Goal: Task Accomplishment & Management: Manage account settings

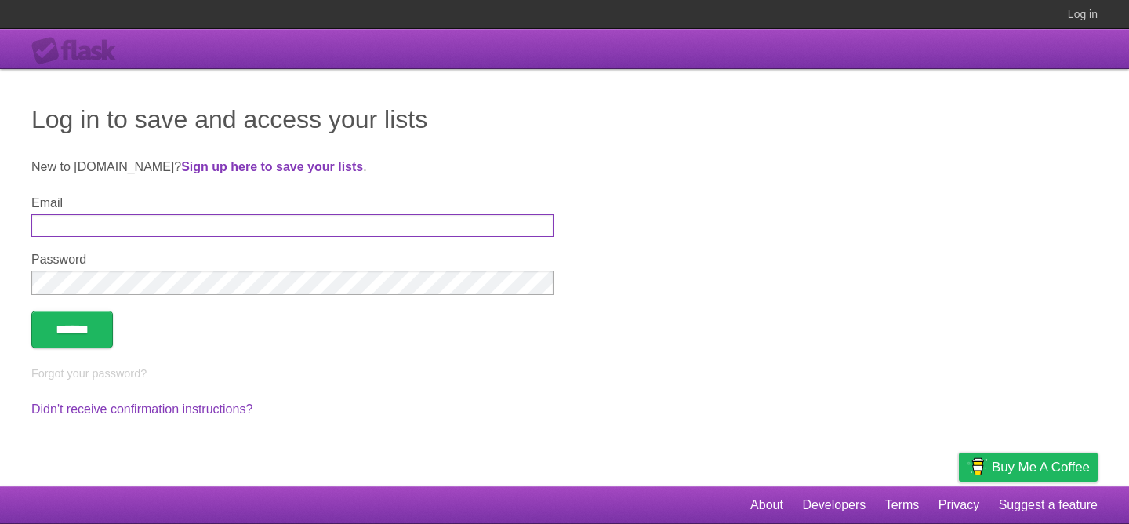
type input "**********"
click at [104, 310] on form "**********" at bounding box center [564, 272] width 1066 height 152
click at [96, 325] on input "******" at bounding box center [72, 329] width 82 height 38
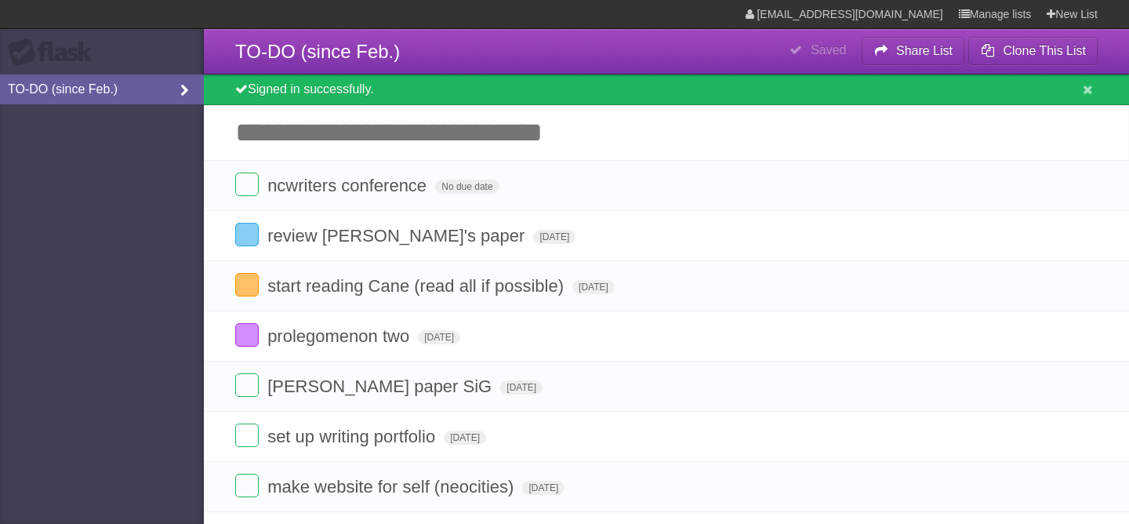
click at [182, 93] on icon at bounding box center [184, 90] width 24 height 17
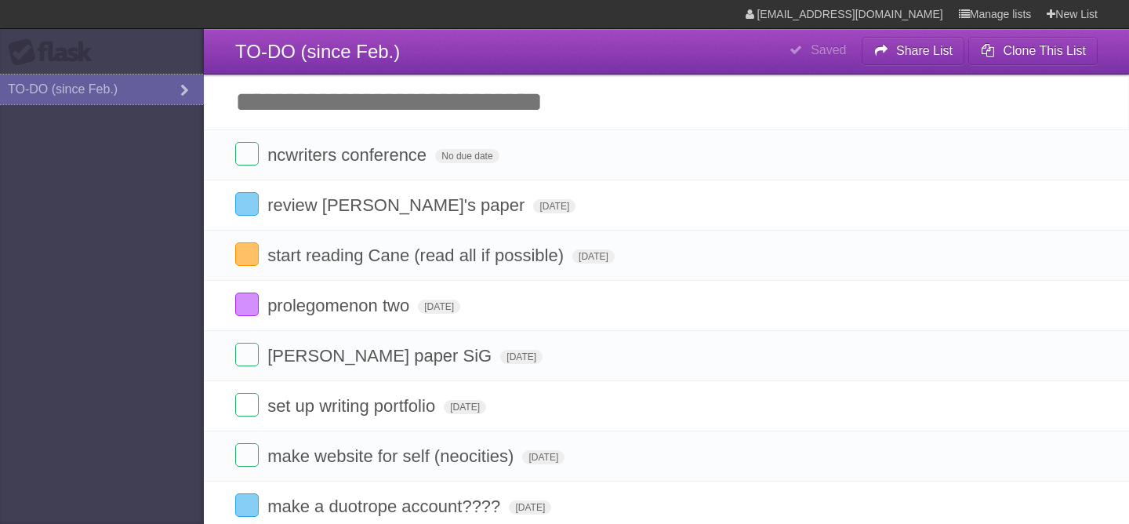
click at [182, 93] on icon at bounding box center [184, 90] width 24 height 17
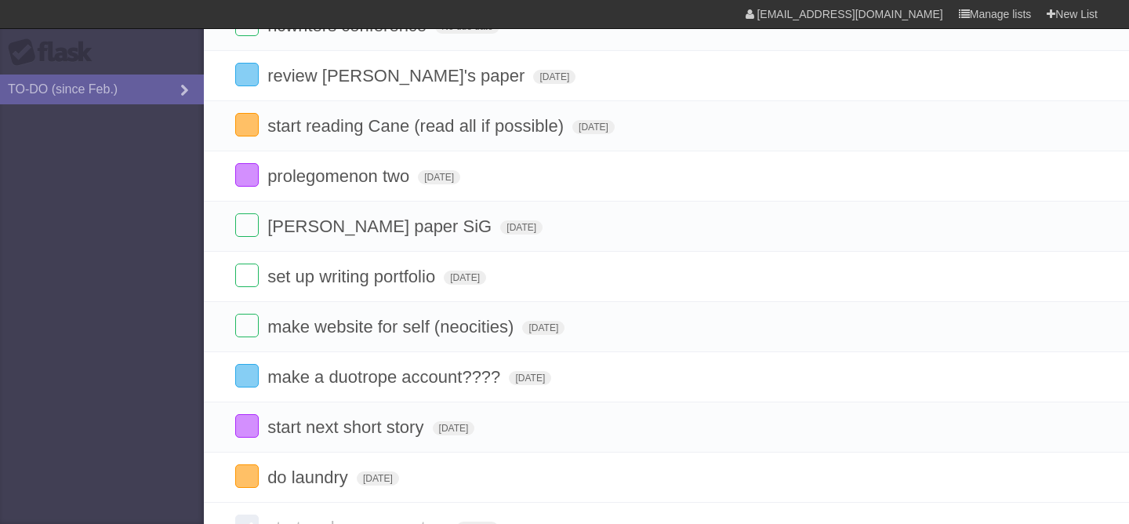
scroll to position [122, 0]
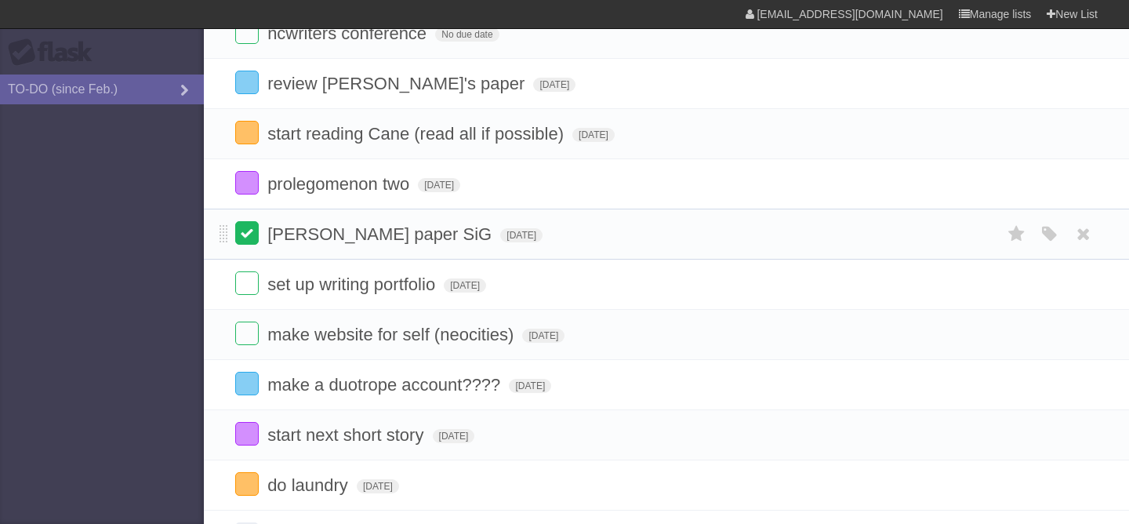
click at [246, 242] on label at bounding box center [247, 233] width 24 height 24
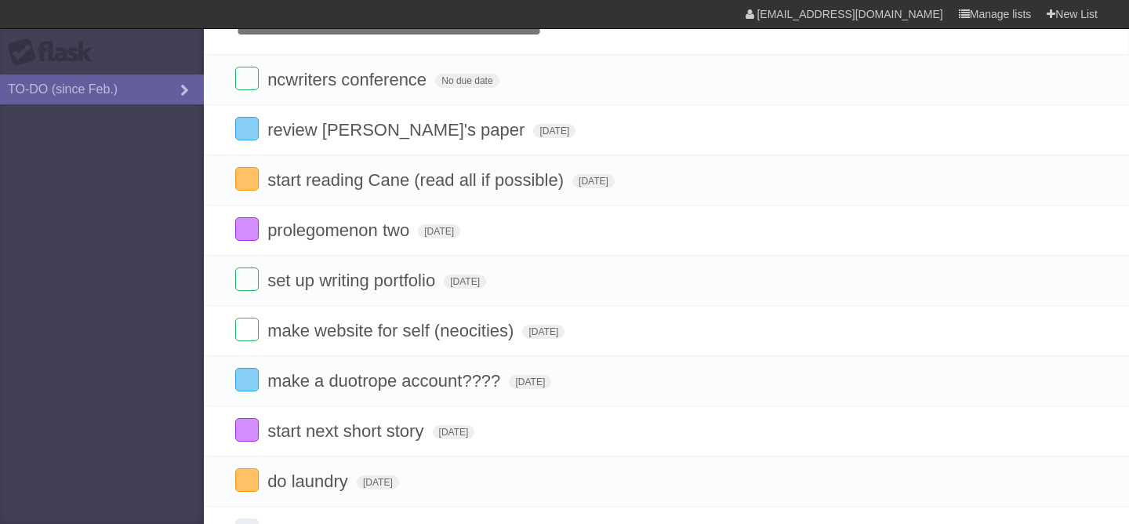
scroll to position [77, 0]
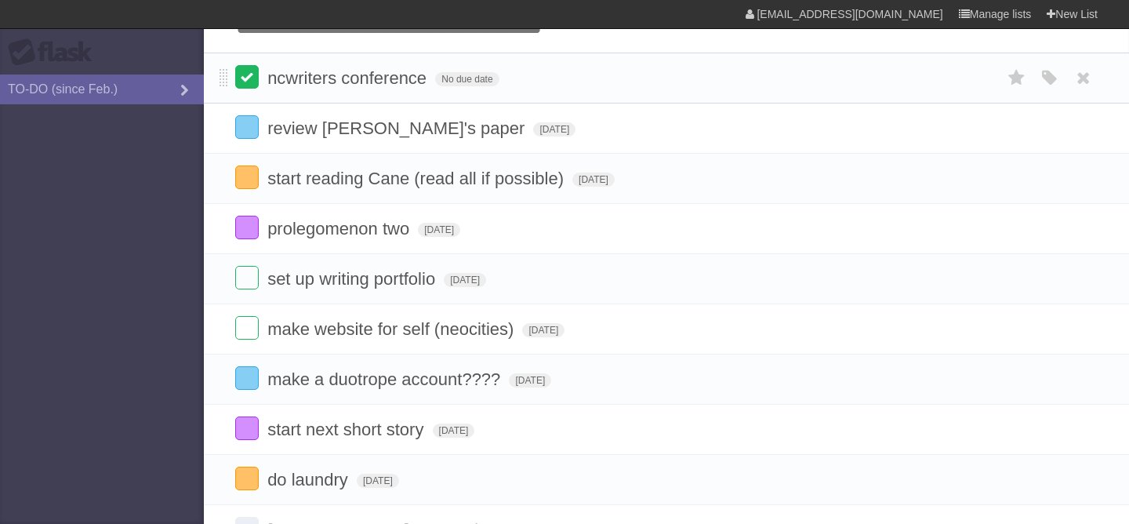
click at [247, 85] on label at bounding box center [247, 77] width 24 height 24
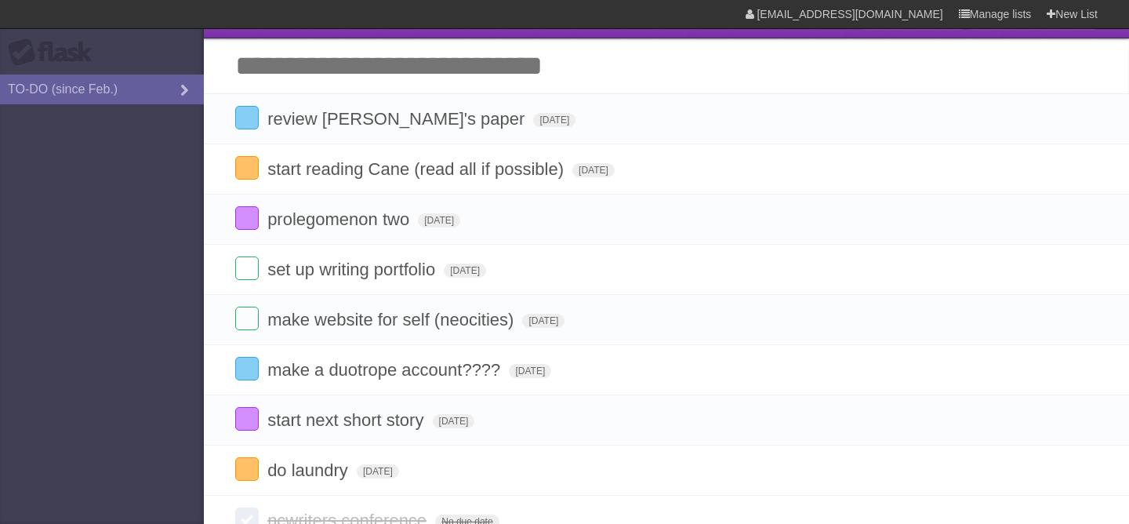
scroll to position [34, 0]
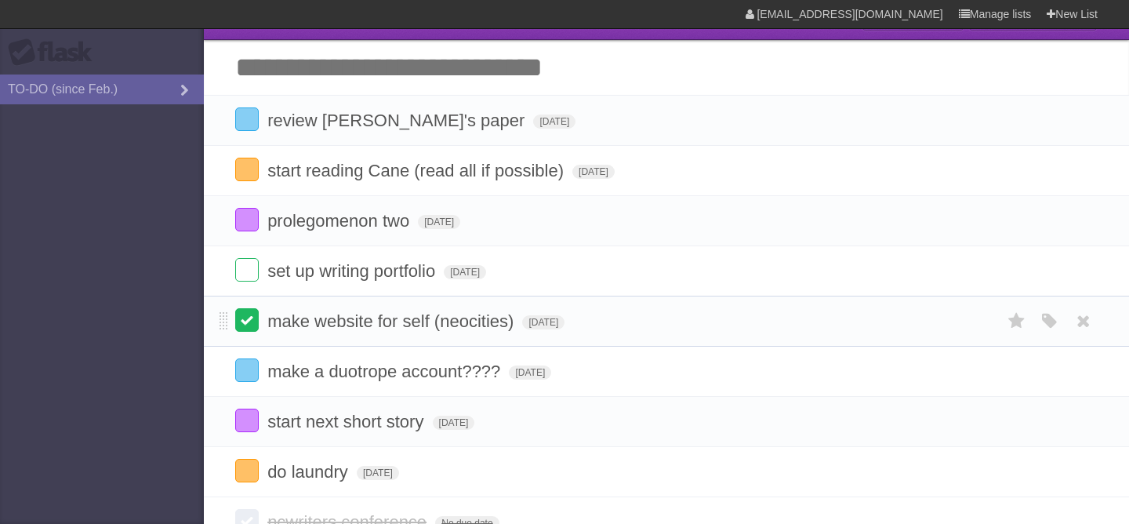
click at [243, 325] on label at bounding box center [247, 320] width 24 height 24
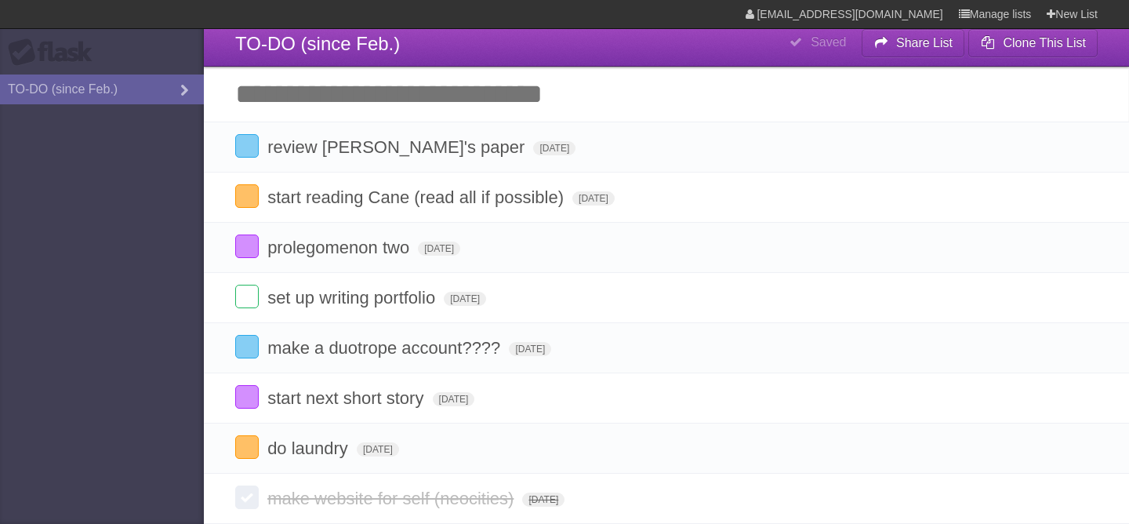
scroll to position [0, 0]
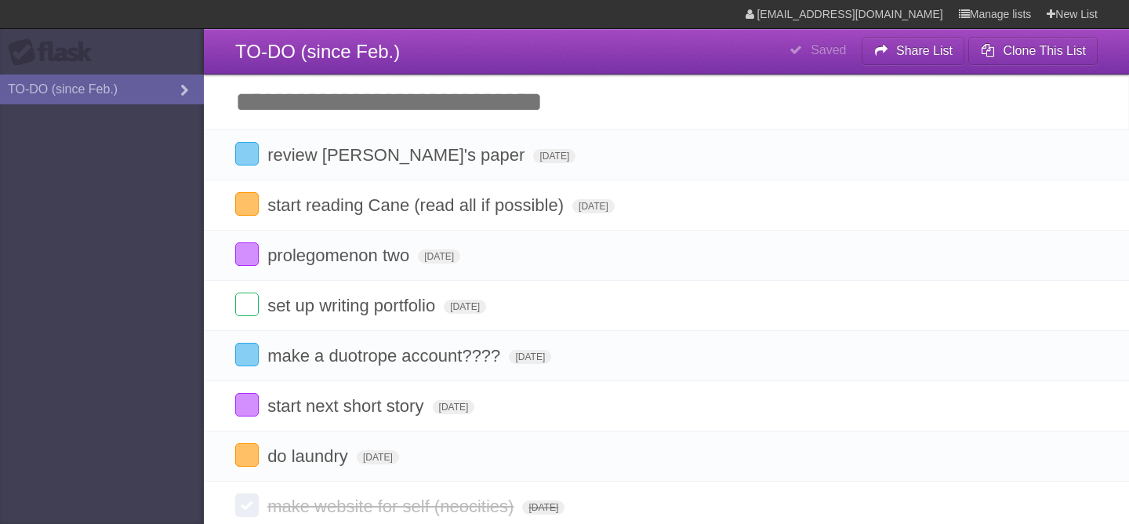
click at [354, 98] on input "Add another task" at bounding box center [666, 101] width 925 height 55
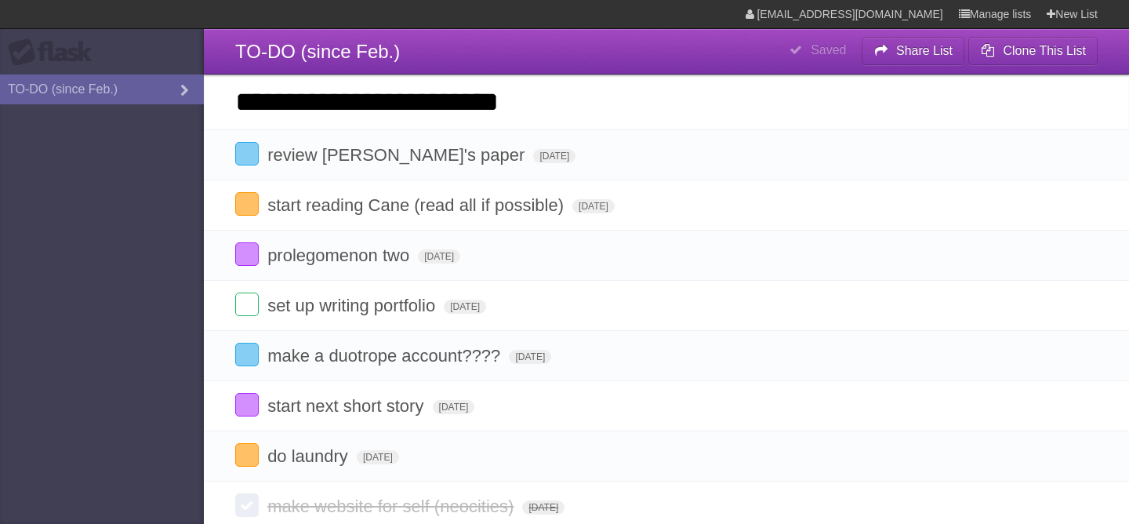
type input "**********"
click input "*********" at bounding box center [0, 0] width 0 height 0
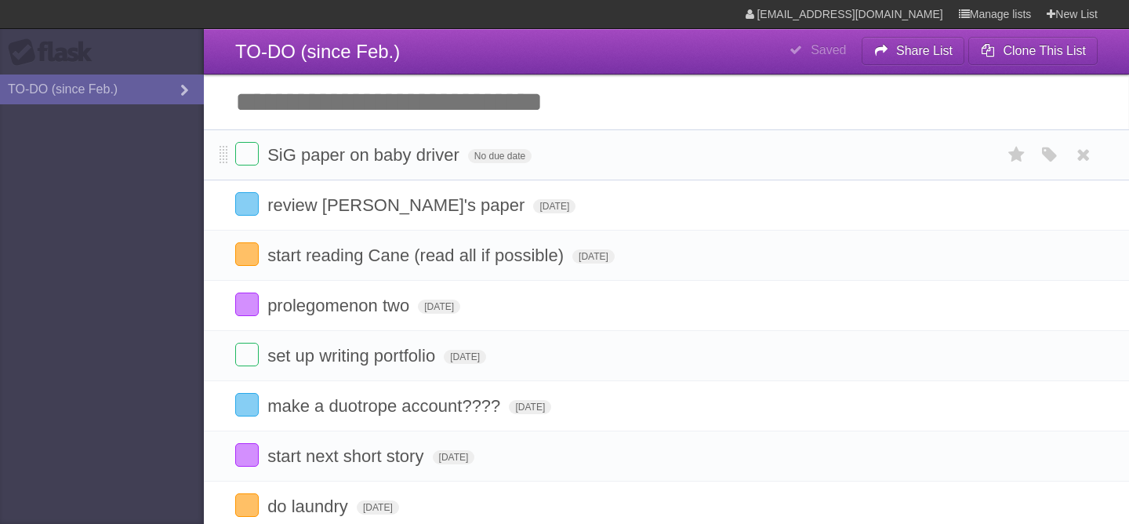
click at [497, 168] on form "SiG paper on baby driver No due date White Red Blue Green Purple Orange" at bounding box center [666, 155] width 862 height 26
click at [497, 163] on span "No due date" at bounding box center [499, 156] width 63 height 14
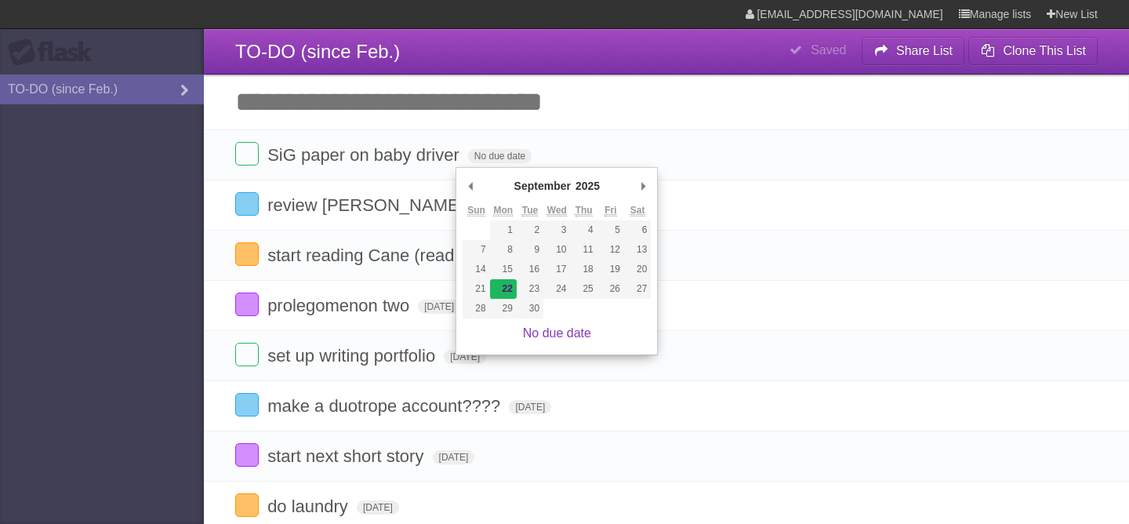
type span "Mon Sep 22 2025"
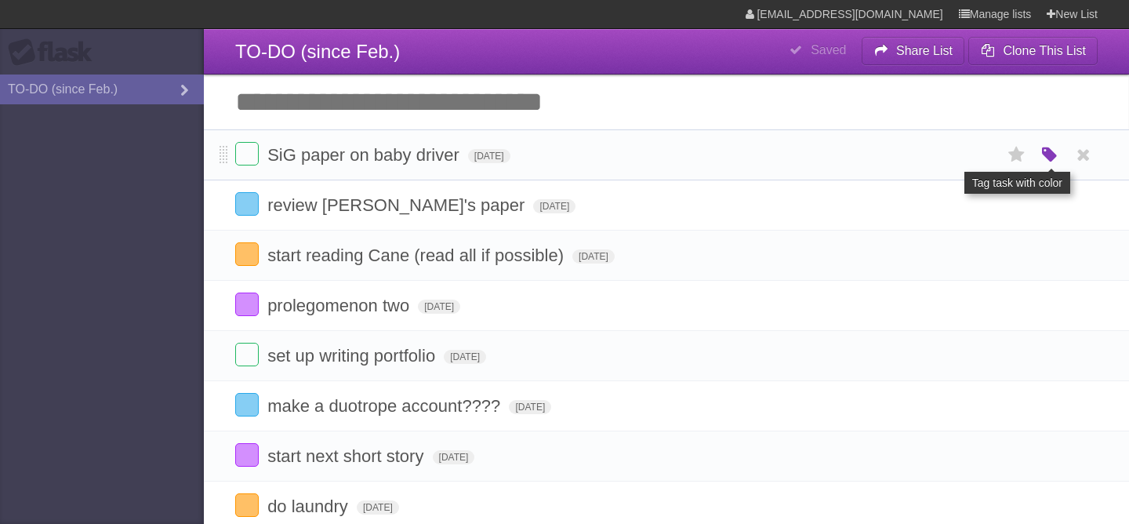
click at [1044, 157] on icon "button" at bounding box center [1050, 155] width 22 height 20
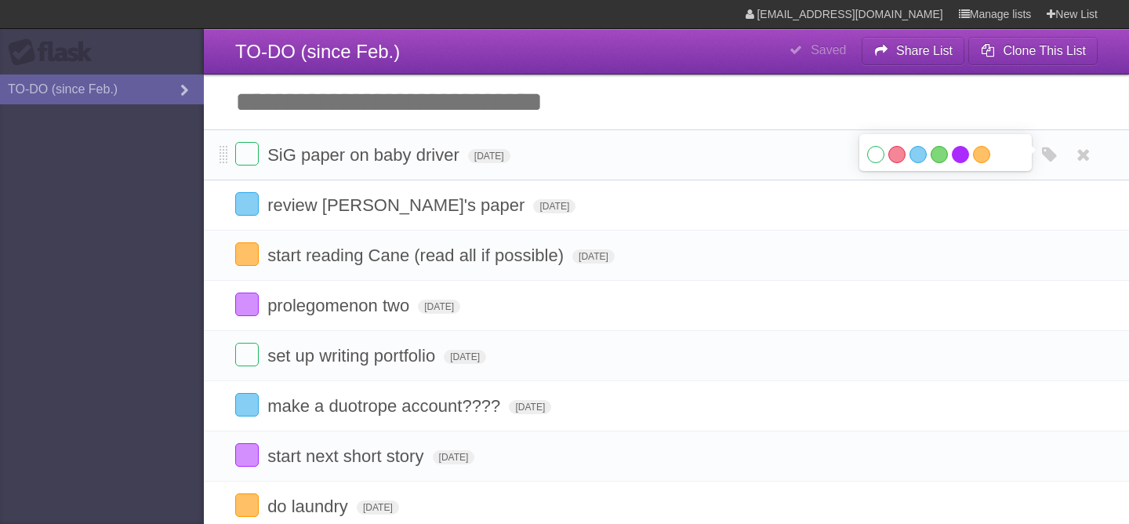
click at [956, 158] on label "Purple" at bounding box center [960, 154] width 17 height 17
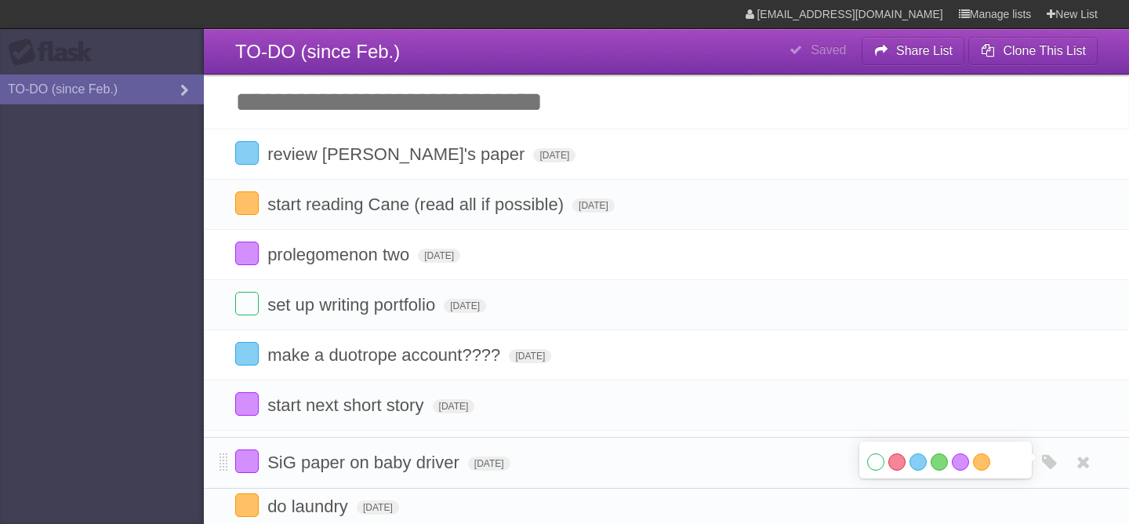
drag, startPoint x: 224, startPoint y: 154, endPoint x: 203, endPoint y: 459, distance: 304.9
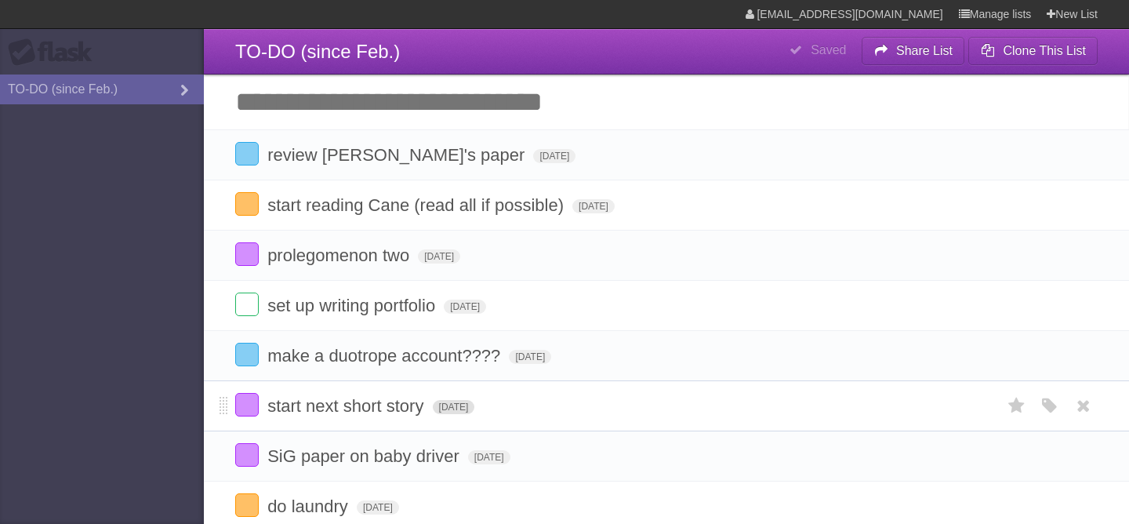
click at [466, 413] on span "Thu Sep 18 2025" at bounding box center [454, 407] width 42 height 14
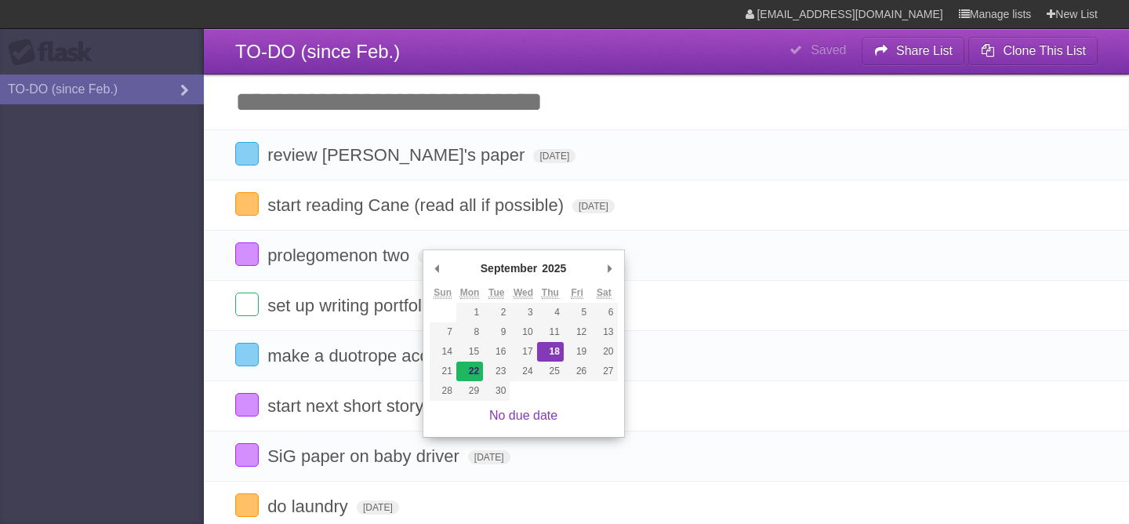
type span "Mon Sep 22 2025"
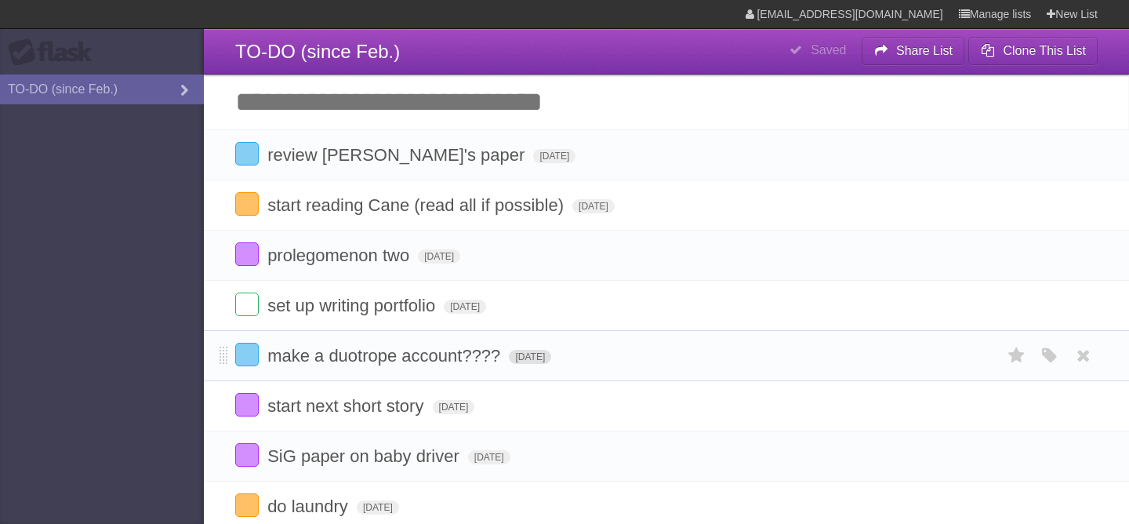
click at [527, 364] on span "Fri Sep 19 2025" at bounding box center [530, 357] width 42 height 14
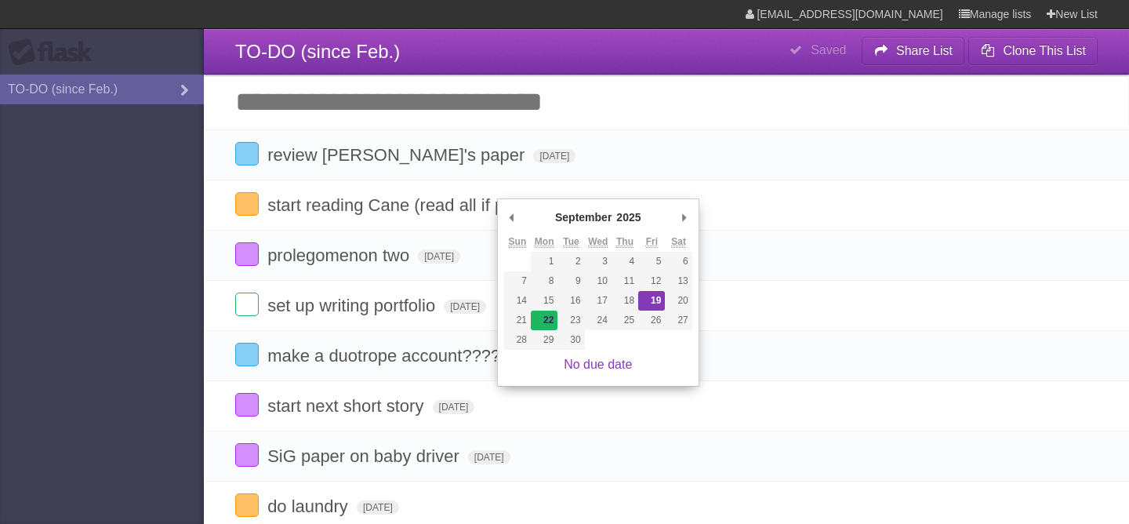
type span "Mon Sep 22 2025"
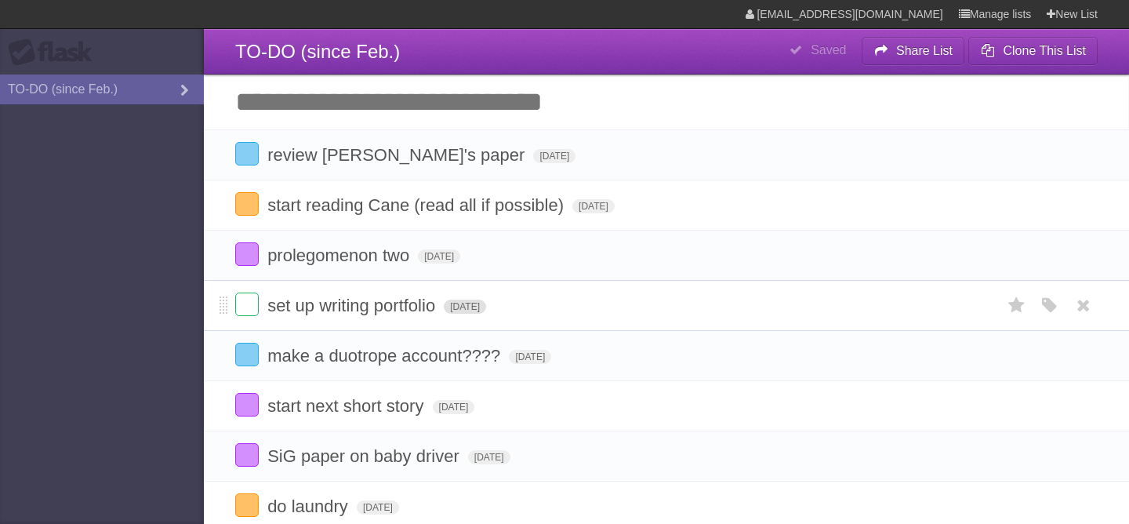
click at [486, 314] on span "Sat Sep 20 2025" at bounding box center [465, 306] width 42 height 14
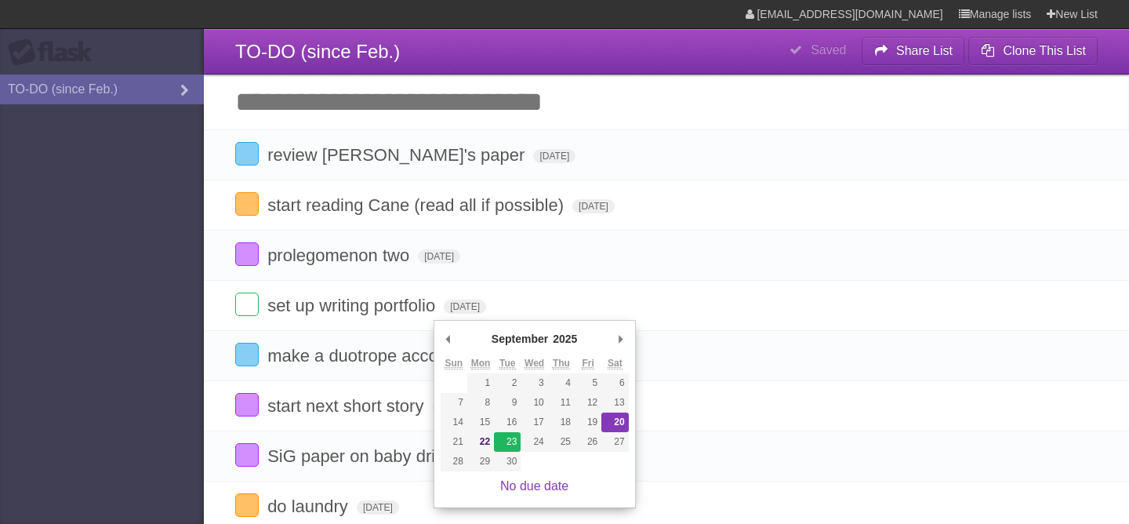
type span "Tue Sep 23 2025"
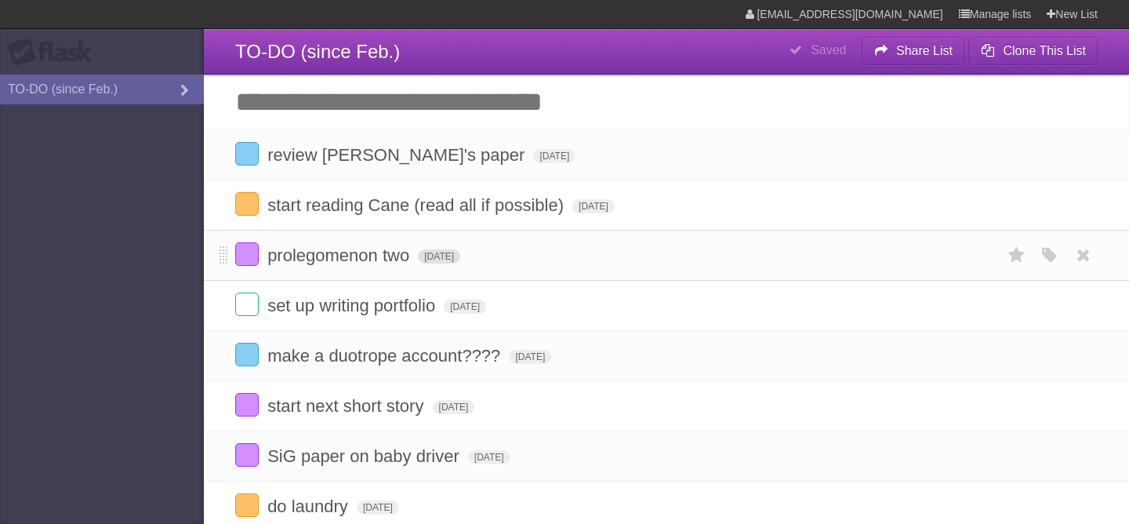
click at [460, 263] on span "Mon Sep 22 2025" at bounding box center [439, 256] width 42 height 14
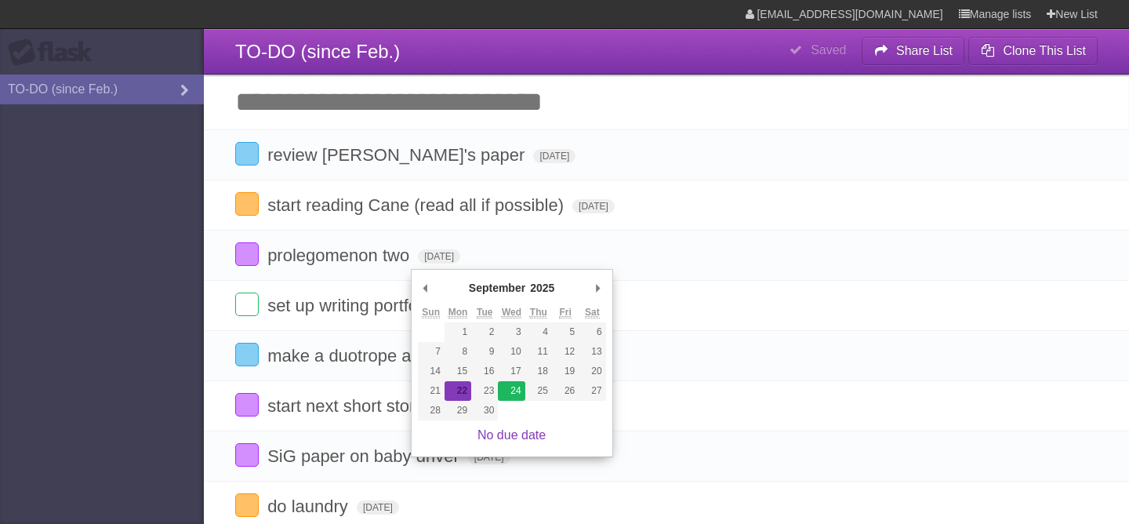
type span "Wed Sep 24 2025"
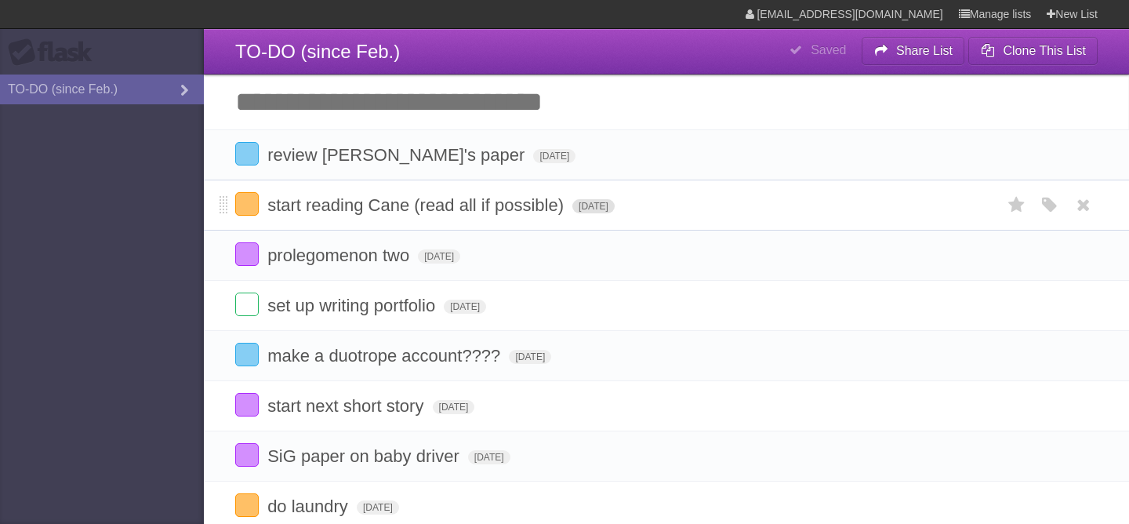
click at [574, 209] on span "Mon Sep 22 2025" at bounding box center [593, 206] width 42 height 14
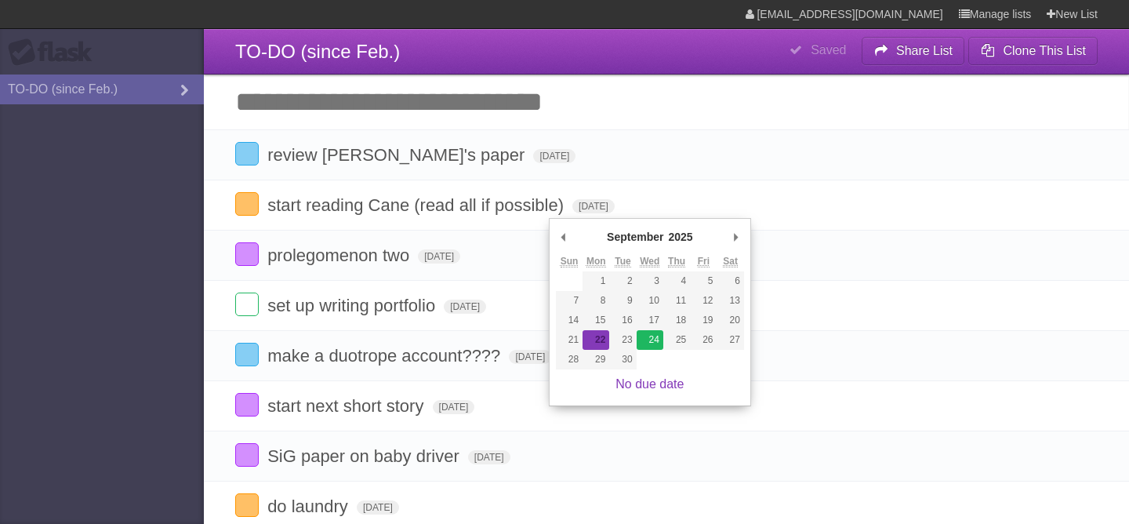
type span "Wed Sep 24 2025"
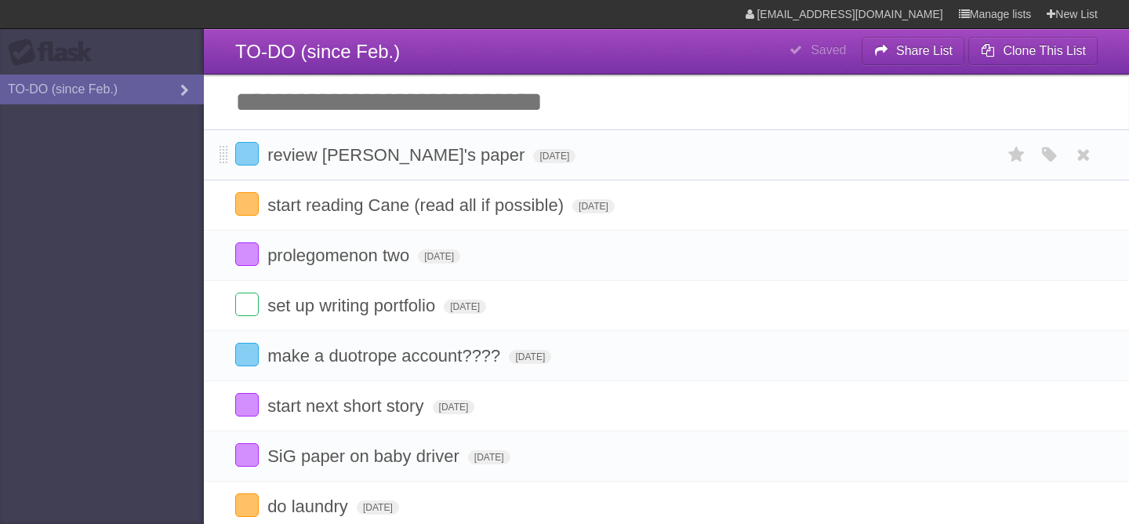
click at [468, 168] on form "review gael's paper Tue Sep 23 2025 White Red Blue Green Purple Orange" at bounding box center [666, 155] width 862 height 26
click at [533, 163] on span "Tue Sep 23 2025" at bounding box center [554, 156] width 42 height 14
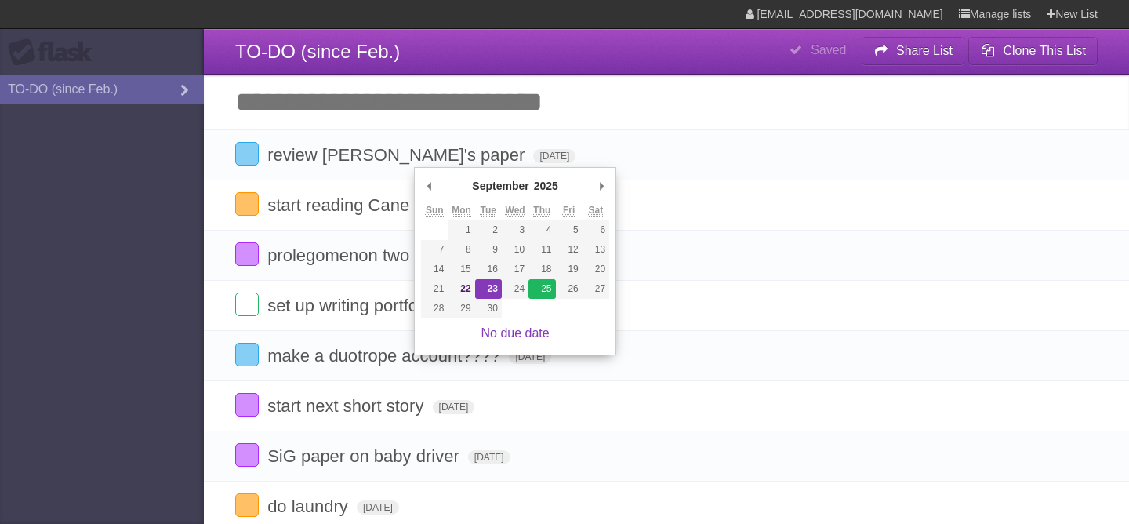
type span "Thu Sep 25 2025"
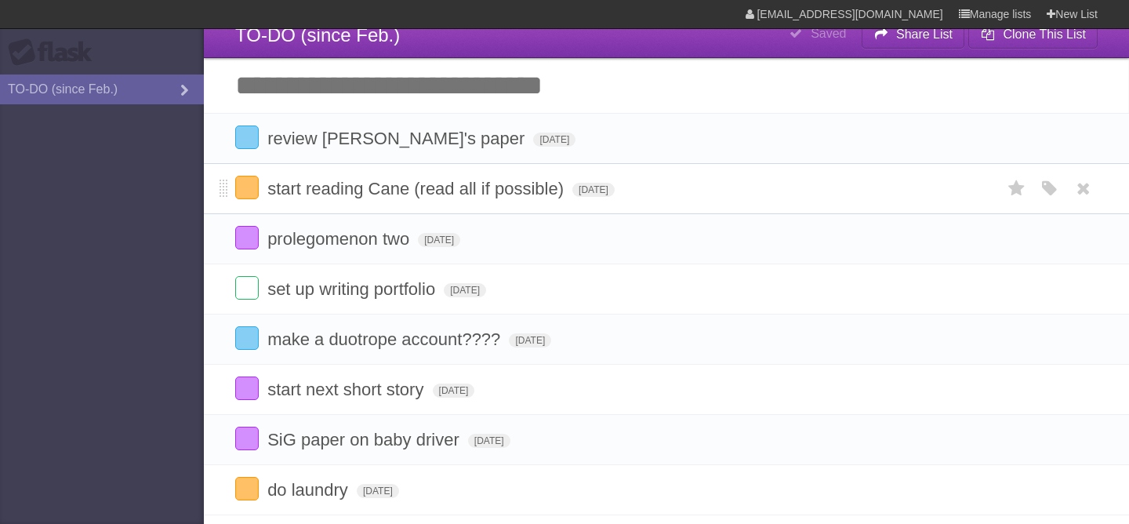
scroll to position [14, 0]
